Goal: Information Seeking & Learning: Find specific fact

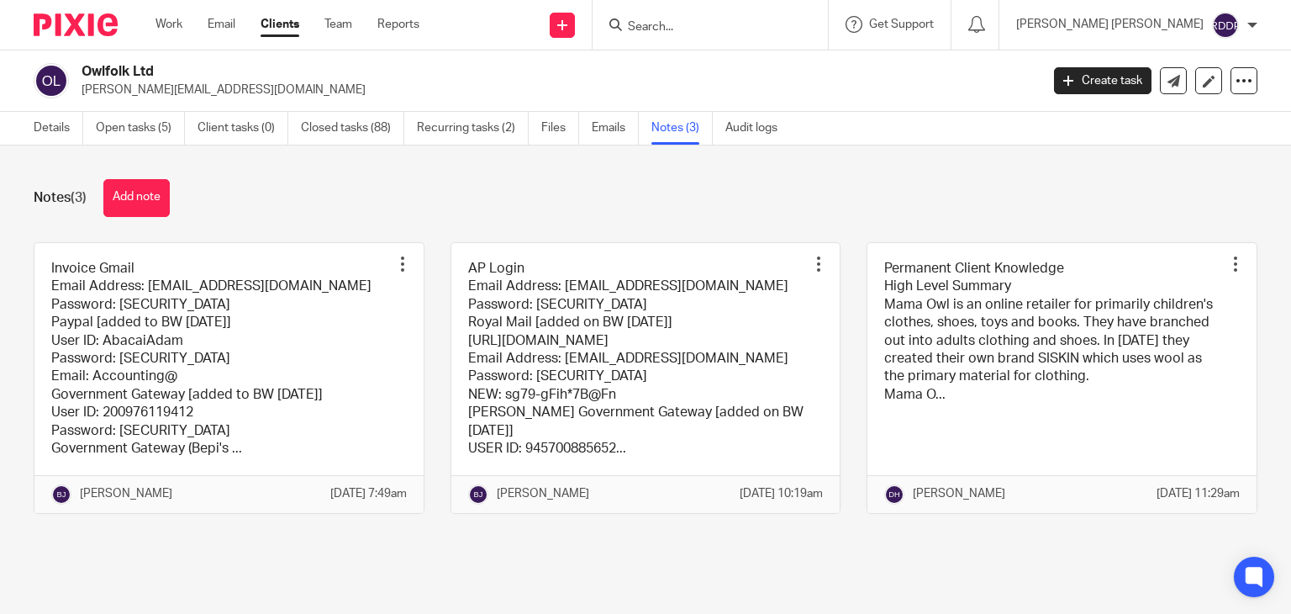
click at [1247, 194] on div "Notes (3) Add note Invoice Gmail Email Address: [EMAIL_ADDRESS][DOMAIN_NAME] Pa…" at bounding box center [645, 358] width 1291 height 427
click at [693, 27] on input "Search" at bounding box center [701, 27] width 151 height 15
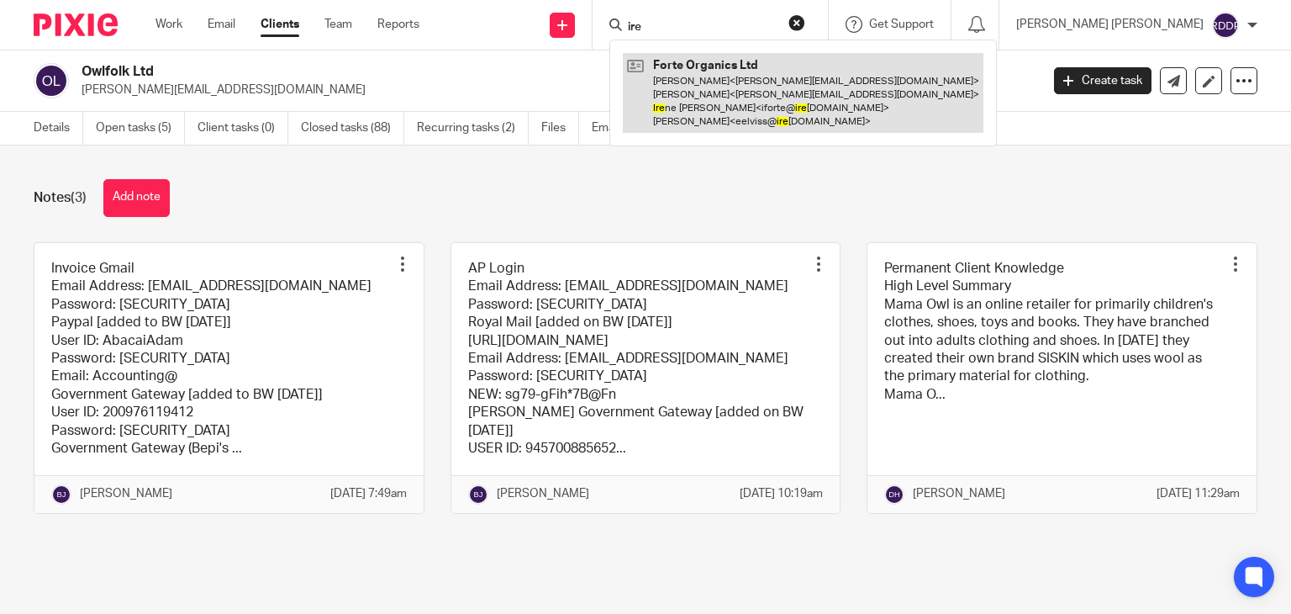
type input "ire"
click at [753, 86] on link at bounding box center [803, 93] width 361 height 80
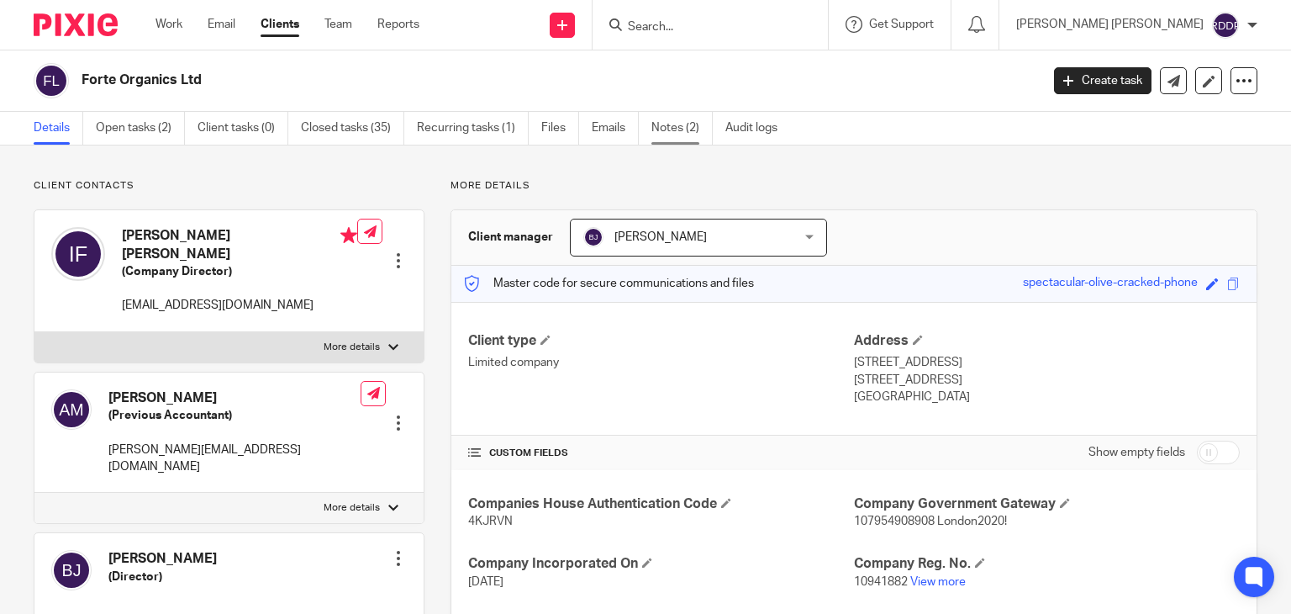
click at [678, 129] on link "Notes (2)" at bounding box center [682, 128] width 61 height 33
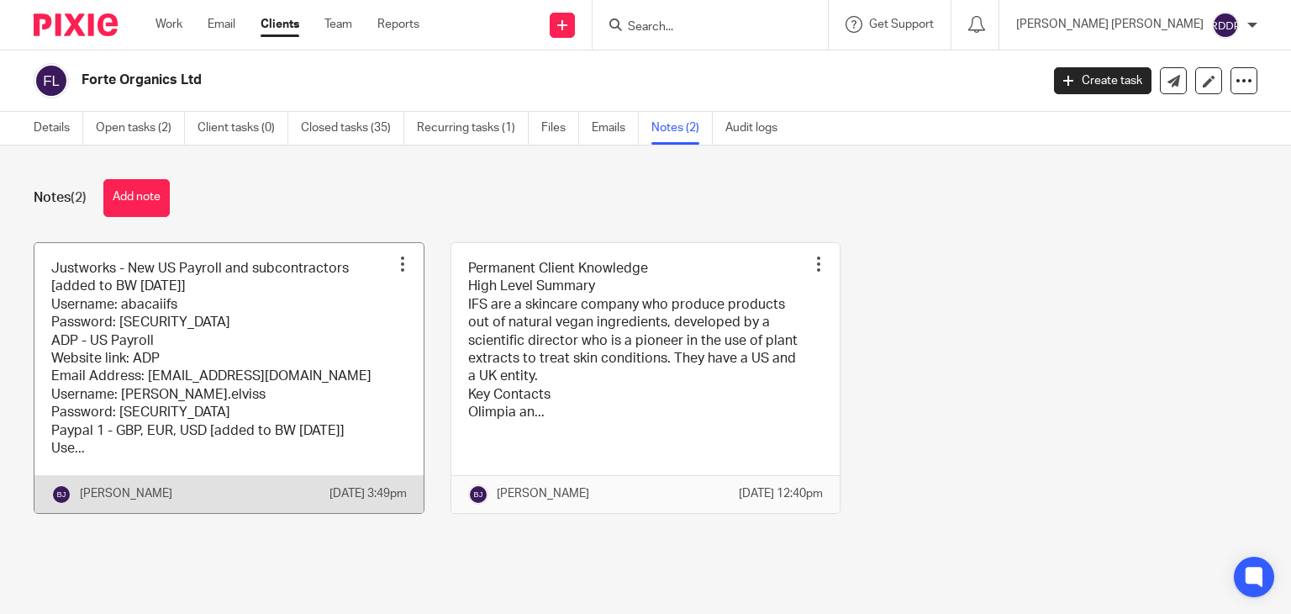
click at [290, 344] on link at bounding box center [228, 378] width 389 height 270
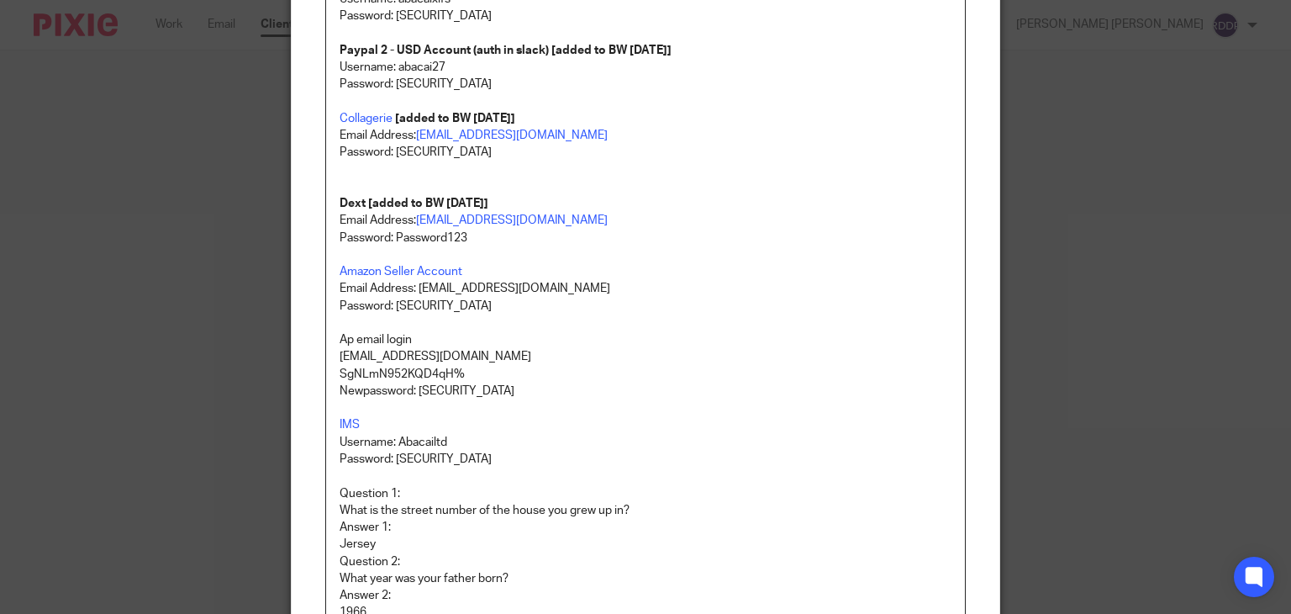
scroll to position [420, 0]
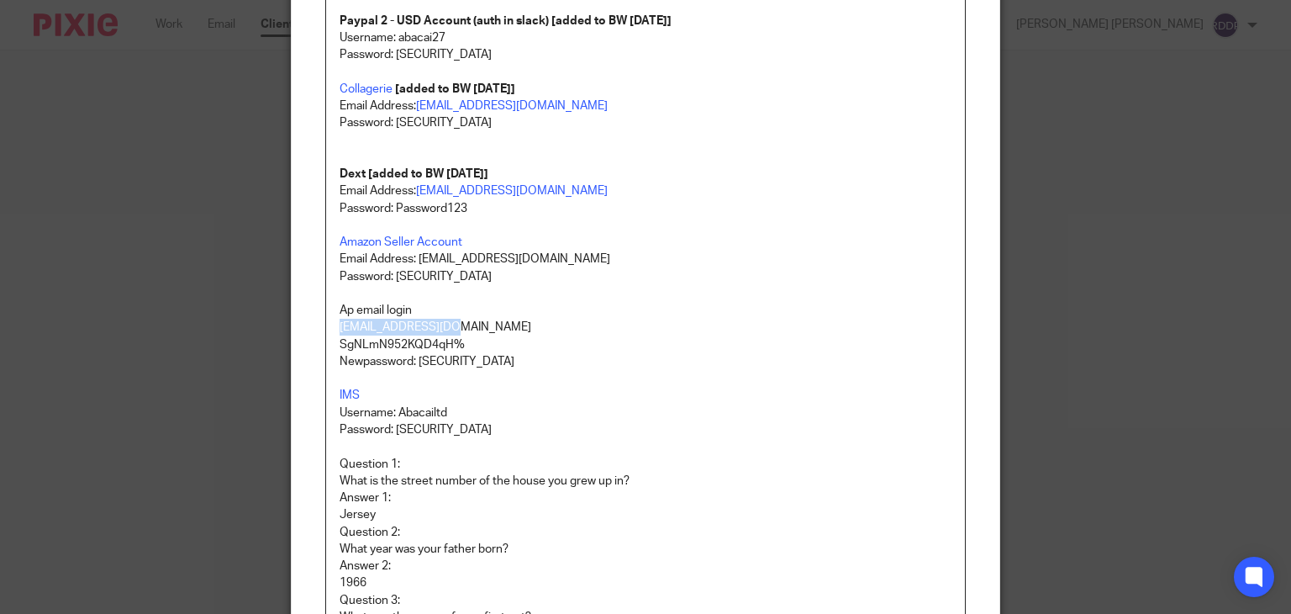
drag, startPoint x: 330, startPoint y: 327, endPoint x: 460, endPoint y: 324, distance: 130.4
click at [460, 324] on div "Justworks - New US Payroll and subcontractors [added to BW 6/8/2025] Username: …" at bounding box center [646, 254] width 640 height 988
copy p "ifsap@abacai.co.uk"
click at [573, 319] on p "ifsap@abacai.co.uk" at bounding box center [646, 327] width 613 height 17
drag, startPoint x: 414, startPoint y: 357, endPoint x: 502, endPoint y: 364, distance: 88.5
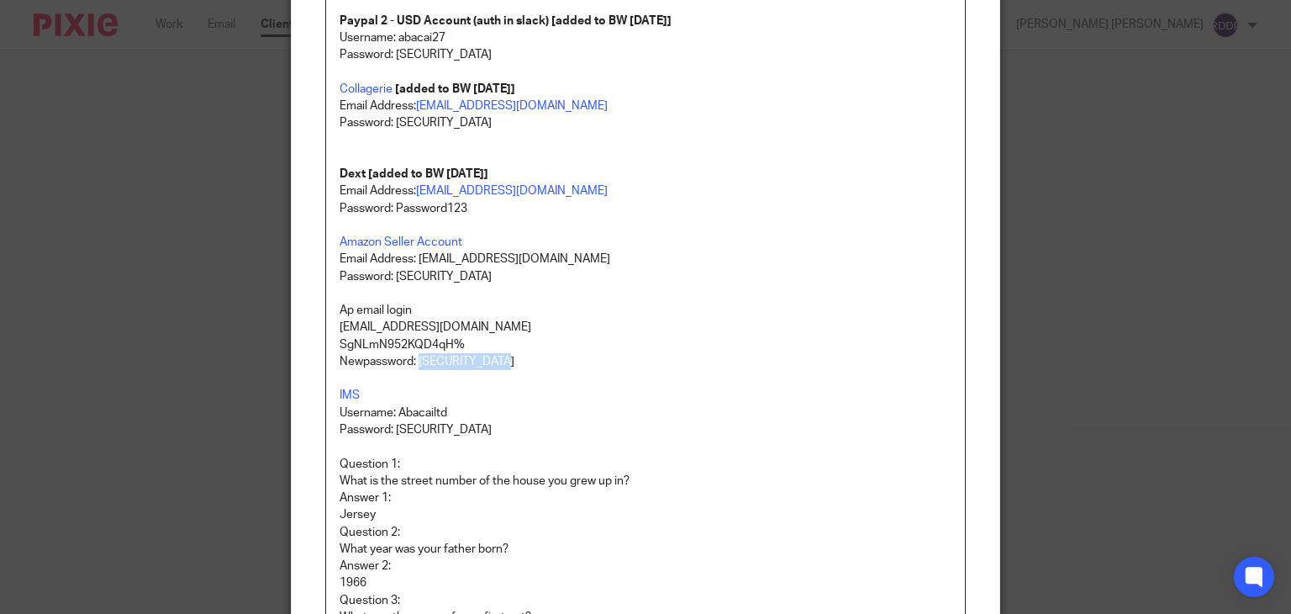
click at [502, 364] on p "Newpassword: He11oWorld!123" at bounding box center [646, 361] width 613 height 17
copy p "He11oWorld!123"
click at [531, 337] on p "SgNLmN952KQD4qH%" at bounding box center [646, 344] width 613 height 17
drag, startPoint x: 331, startPoint y: 342, endPoint x: 475, endPoint y: 339, distance: 143.8
click at [475, 339] on div "Justworks - New US Payroll and subcontractors [added to BW 6/8/2025] Username: …" at bounding box center [646, 254] width 640 height 988
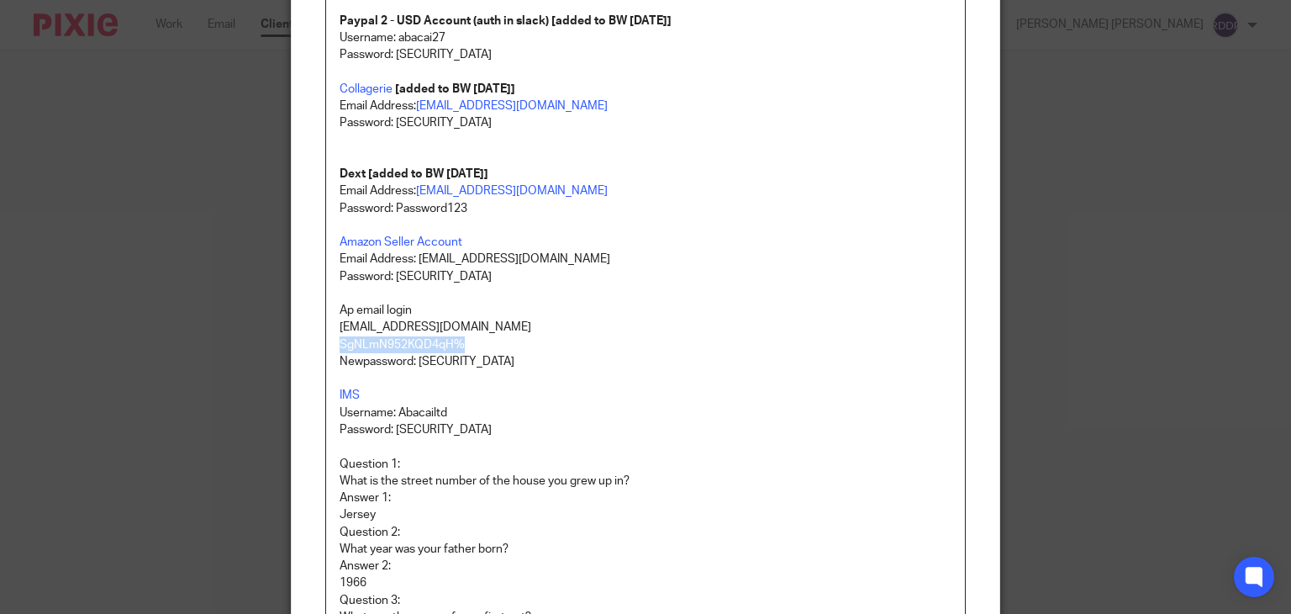
copy p "SgNLmN952KQD4qH%"
click at [662, 382] on p at bounding box center [646, 378] width 613 height 17
